Goal: Task Accomplishment & Management: Manage account settings

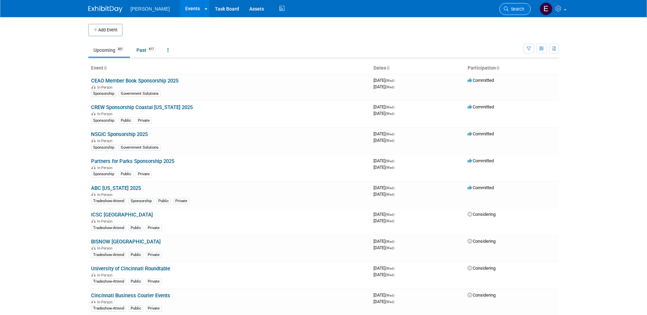
click at [516, 10] on span "Search" at bounding box center [516, 8] width 16 height 5
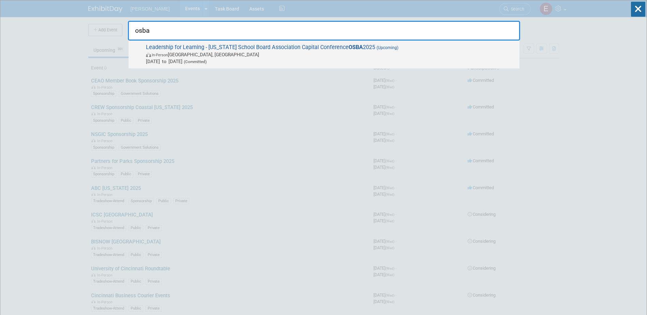
type input "osba"
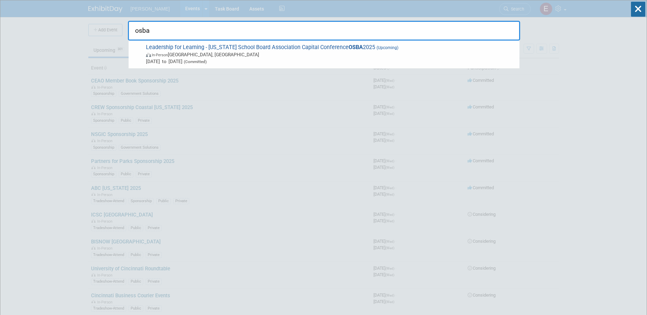
click at [229, 45] on span "Leadership for Learning - Ohio School Board Association Capital Conference OSBA…" at bounding box center [330, 54] width 372 height 21
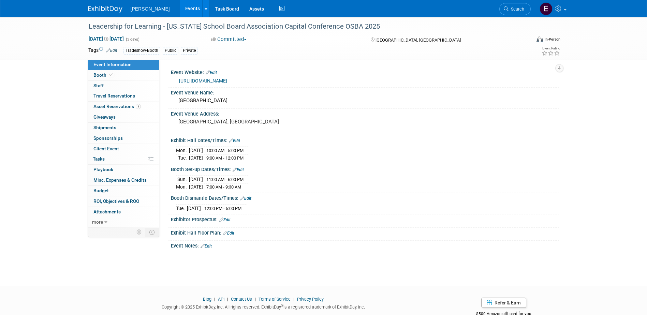
click at [222, 78] on link "[URL][DOMAIN_NAME]" at bounding box center [203, 80] width 48 height 5
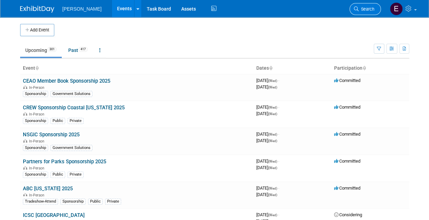
click at [370, 10] on span "Search" at bounding box center [366, 8] width 16 height 5
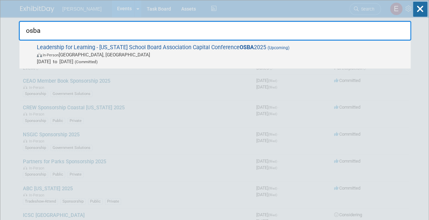
type input "osba"
click at [123, 47] on span "Leadership for Learning - Ohio School Board Association Capital Conference OSBA…" at bounding box center [221, 54] width 372 height 21
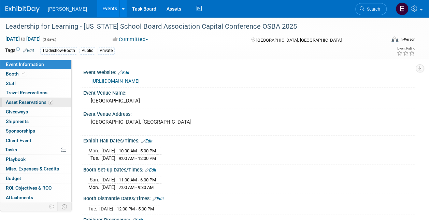
click at [43, 104] on span "Asset Reservations 7" at bounding box center [29, 101] width 47 height 5
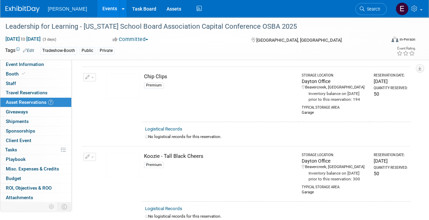
scroll to position [136, 0]
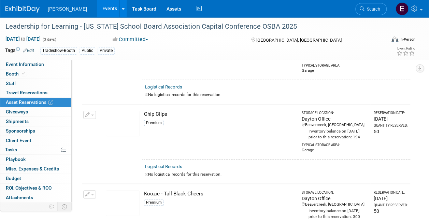
click at [90, 118] on button "button" at bounding box center [89, 114] width 13 height 8
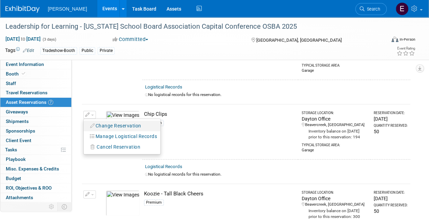
click at [103, 127] on button "Change Reservation" at bounding box center [116, 125] width 58 height 9
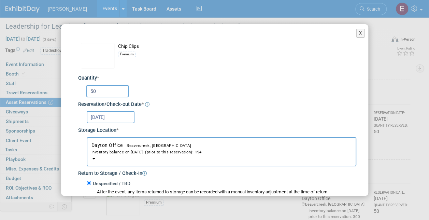
drag, startPoint x: 82, startPoint y: 92, endPoint x: 53, endPoint y: 87, distance: 29.8
click at [53, 90] on div "X Change Reservation * * *" at bounding box center [214, 110] width 429 height 220
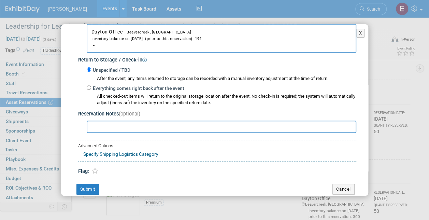
scroll to position [123, 0]
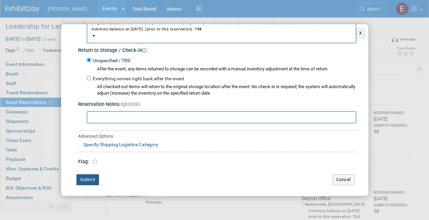
type input "100"
click at [86, 175] on button "Submit" at bounding box center [87, 179] width 23 height 11
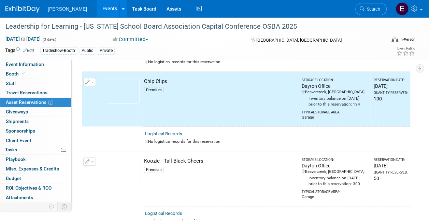
scroll to position [239, 0]
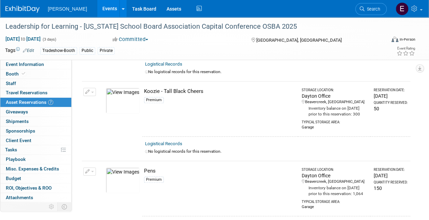
click at [93, 96] on button "button" at bounding box center [89, 92] width 13 height 8
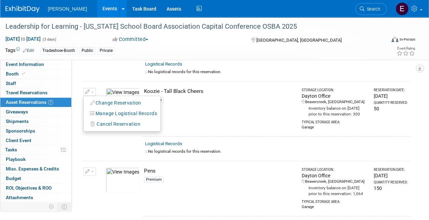
click at [226, 136] on td "Koozie - Tall Black Cheers Premium" at bounding box center [220, 108] width 156 height 55
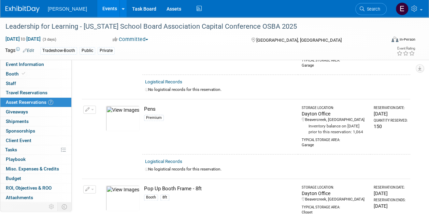
scroll to position [341, 0]
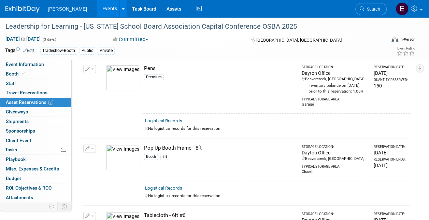
click at [88, 71] on icon "button" at bounding box center [87, 69] width 5 height 4
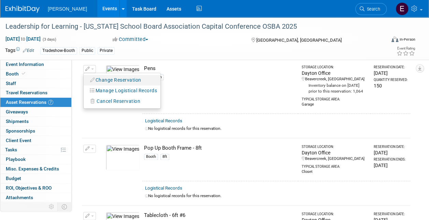
click at [102, 85] on button "Change Reservation" at bounding box center [116, 79] width 58 height 9
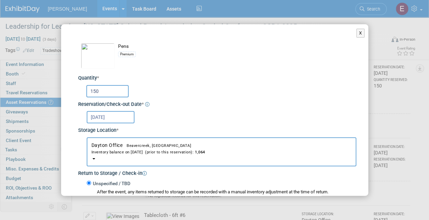
drag, startPoint x: 111, startPoint y: 92, endPoint x: 40, endPoint y: 87, distance: 71.1
click at [41, 87] on div "X Change Reservation * * *" at bounding box center [214, 110] width 429 height 220
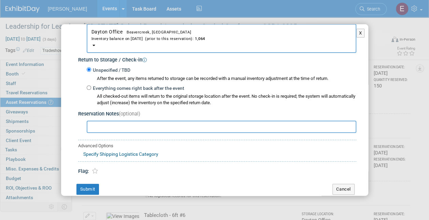
scroll to position [123, 0]
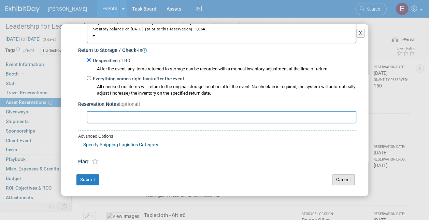
click at [340, 176] on button "Cancel" at bounding box center [343, 179] width 22 height 11
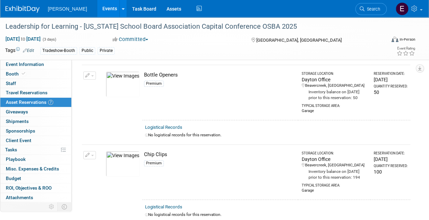
scroll to position [0, 0]
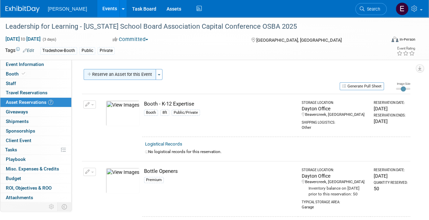
click at [140, 75] on button "Reserve an Asset for this Event" at bounding box center [120, 74] width 72 height 11
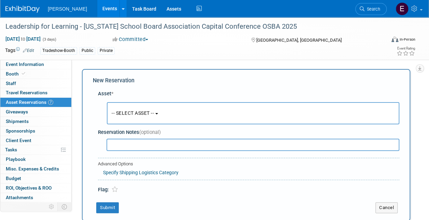
scroll to position [6, 0]
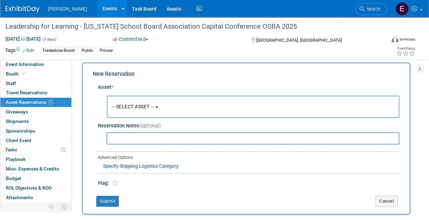
click at [139, 104] on span "-- SELECT ASSET --" at bounding box center [133, 106] width 42 height 5
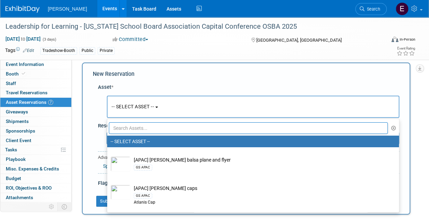
click at [140, 129] on input "text" at bounding box center [248, 128] width 279 height 12
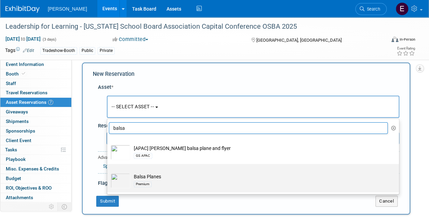
type input "balsa"
click at [143, 179] on td "Balsa Planes Premium" at bounding box center [257, 180] width 255 height 15
click at [108, 172] on input "Balsa Planes Premium" at bounding box center [106, 169] width 4 height 4
select select "10723114"
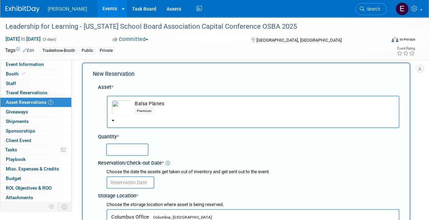
click at [124, 150] on input "text" at bounding box center [127, 149] width 42 height 12
type input "150"
click at [128, 181] on input "text" at bounding box center [130, 182] width 48 height 12
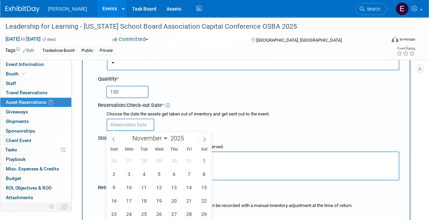
scroll to position [75, 0]
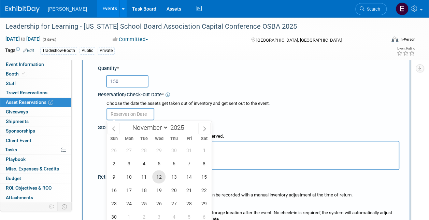
click at [161, 175] on span "12" at bounding box center [158, 176] width 13 height 13
type input "[DATE]"
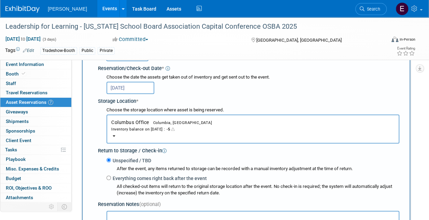
scroll to position [177, 0]
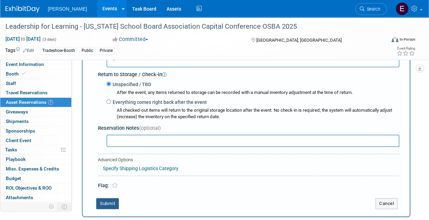
click at [107, 202] on button "Submit" at bounding box center [107, 203] width 23 height 11
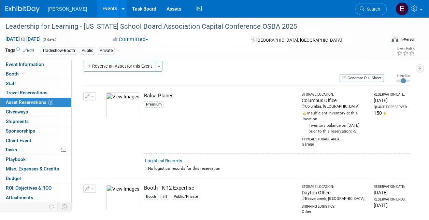
scroll to position [0, 0]
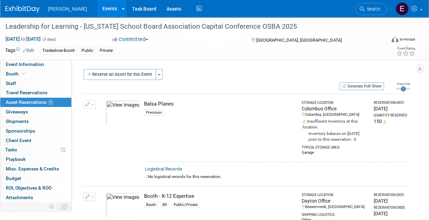
click at [90, 102] on button "button" at bounding box center [89, 104] width 13 height 8
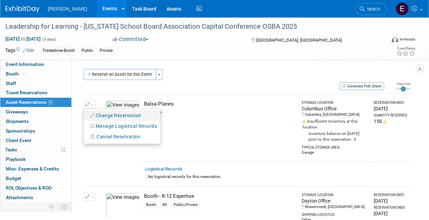
click at [95, 111] on button "Change Reservation" at bounding box center [116, 115] width 58 height 9
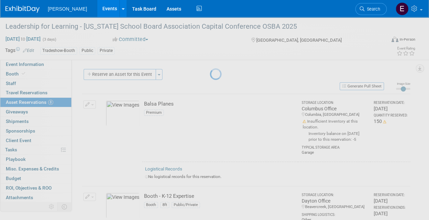
select select "10"
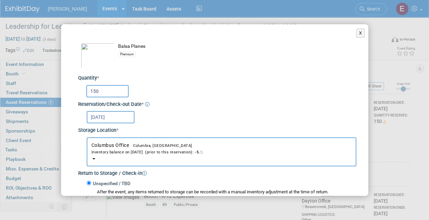
click at [98, 113] on input "[DATE]" at bounding box center [111, 117] width 48 height 12
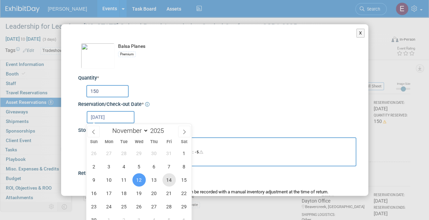
click at [165, 178] on span "14" at bounding box center [168, 179] width 13 height 13
type input "[DATE]"
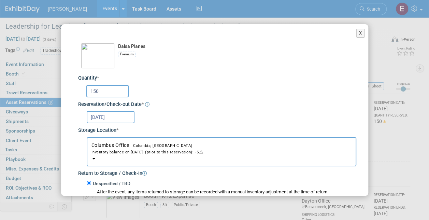
scroll to position [123, 0]
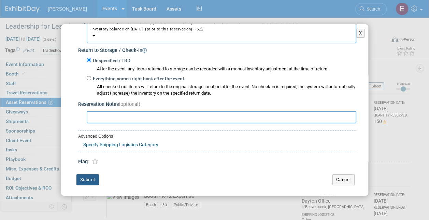
click at [93, 176] on button "Submit" at bounding box center [87, 179] width 23 height 11
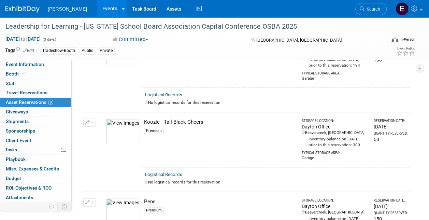
scroll to position [307, 0]
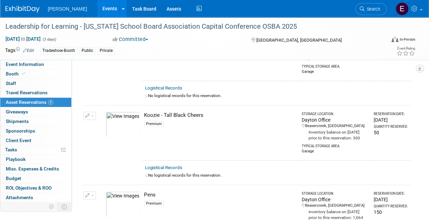
click at [89, 118] on icon "button" at bounding box center [87, 116] width 5 height 4
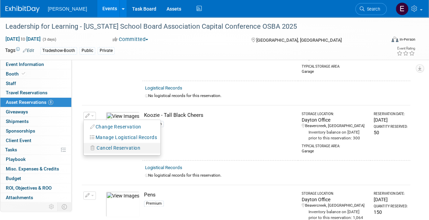
click at [99, 150] on span "Cancel Reservation" at bounding box center [119, 147] width 44 height 5
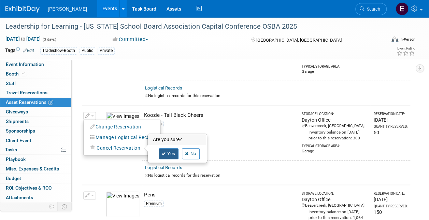
click at [164, 159] on link "Yes" at bounding box center [169, 153] width 20 height 11
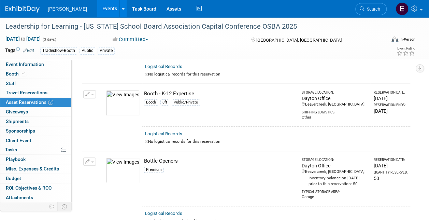
scroll to position [0, 0]
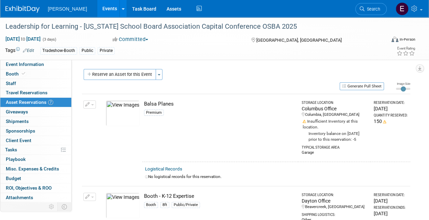
click at [302, 120] on icon at bounding box center [304, 119] width 4 height 5
